Goal: Task Accomplishment & Management: Use online tool/utility

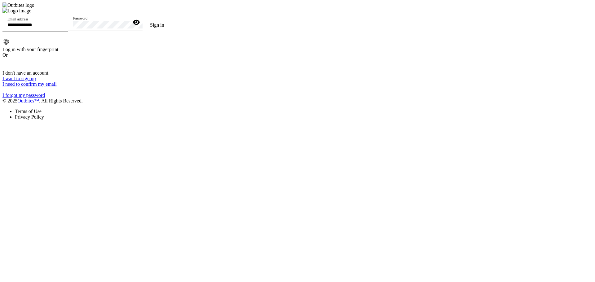
click at [63, 28] on input "Email address" at bounding box center [35, 24] width 56 height 5
type input "**********"
click at [143, 19] on button "Sign in" at bounding box center [157, 25] width 29 height 12
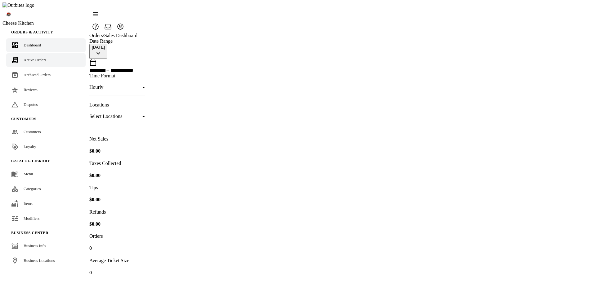
click at [46, 54] on link "Active Orders" at bounding box center [45, 60] width 79 height 14
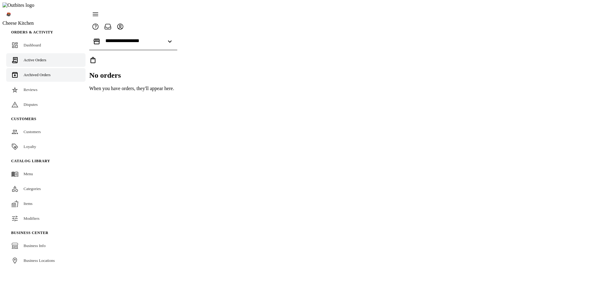
click at [47, 68] on link "Archived Orders" at bounding box center [45, 75] width 79 height 14
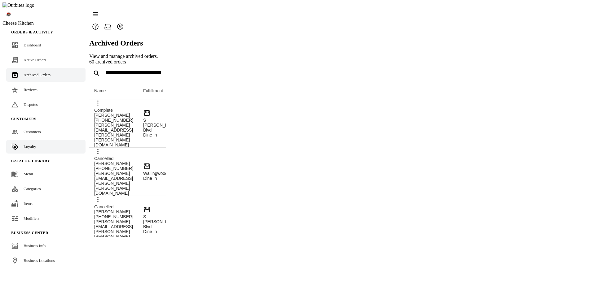
click at [31, 144] on span "Loyalty" at bounding box center [30, 146] width 12 height 5
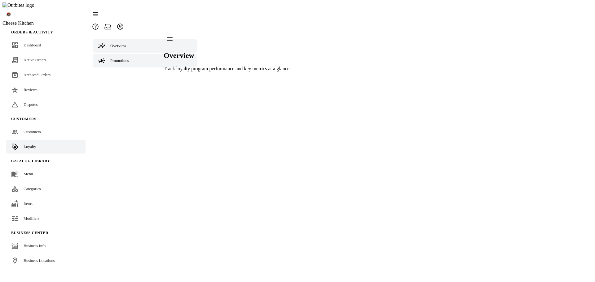
click at [110, 58] on div "Promotions" at bounding box center [119, 61] width 19 height 6
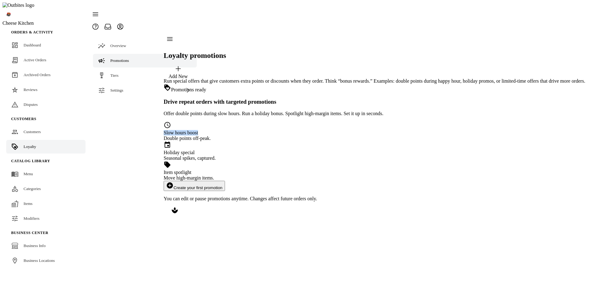
drag, startPoint x: 261, startPoint y: 143, endPoint x: 303, endPoint y: 142, distance: 41.2
click at [303, 141] on div "schedule Slow hours boost Double points off-peak." at bounding box center [375, 132] width 422 height 20
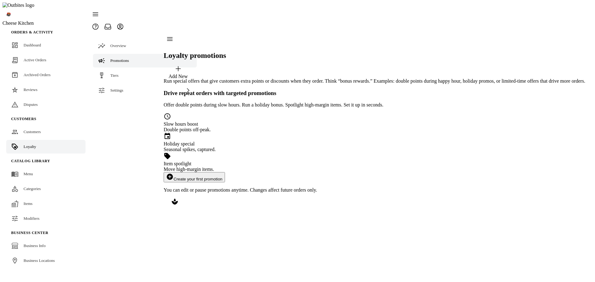
click at [225, 172] on button "add_circle Create your first promotion" at bounding box center [194, 177] width 61 height 10
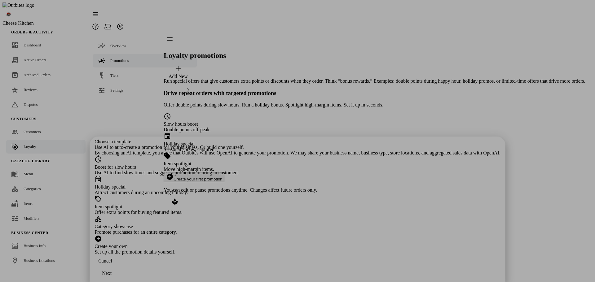
click at [259, 184] on div "Holiday special" at bounding box center [298, 187] width 406 height 6
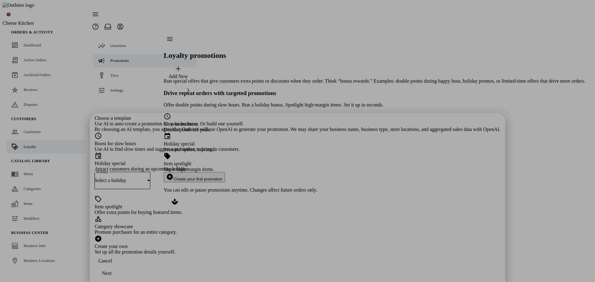
click at [268, 141] on div "Boost for slow hours" at bounding box center [298, 144] width 406 height 6
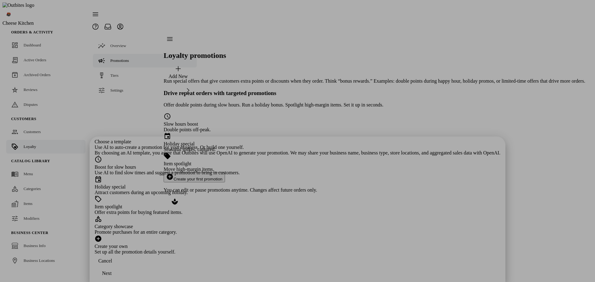
drag, startPoint x: 266, startPoint y: 75, endPoint x: 264, endPoint y: 84, distance: 9.1
click at [266, 184] on div "Holiday special" at bounding box center [298, 187] width 406 height 6
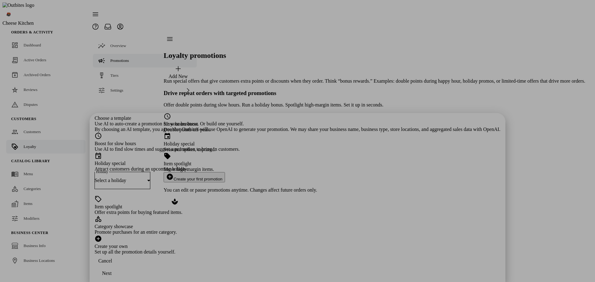
click at [150, 172] on div "Select a holiday" at bounding box center [123, 180] width 56 height 17
click at [238, 120] on span "[DATE] ([DATE])" at bounding box center [227, 118] width 37 height 6
click at [308, 228] on div "Choose a template Use AI to auto-create a promotion for your business. Or build…" at bounding box center [298, 186] width 406 height 140
